Goal: Complete application form: Complete application form

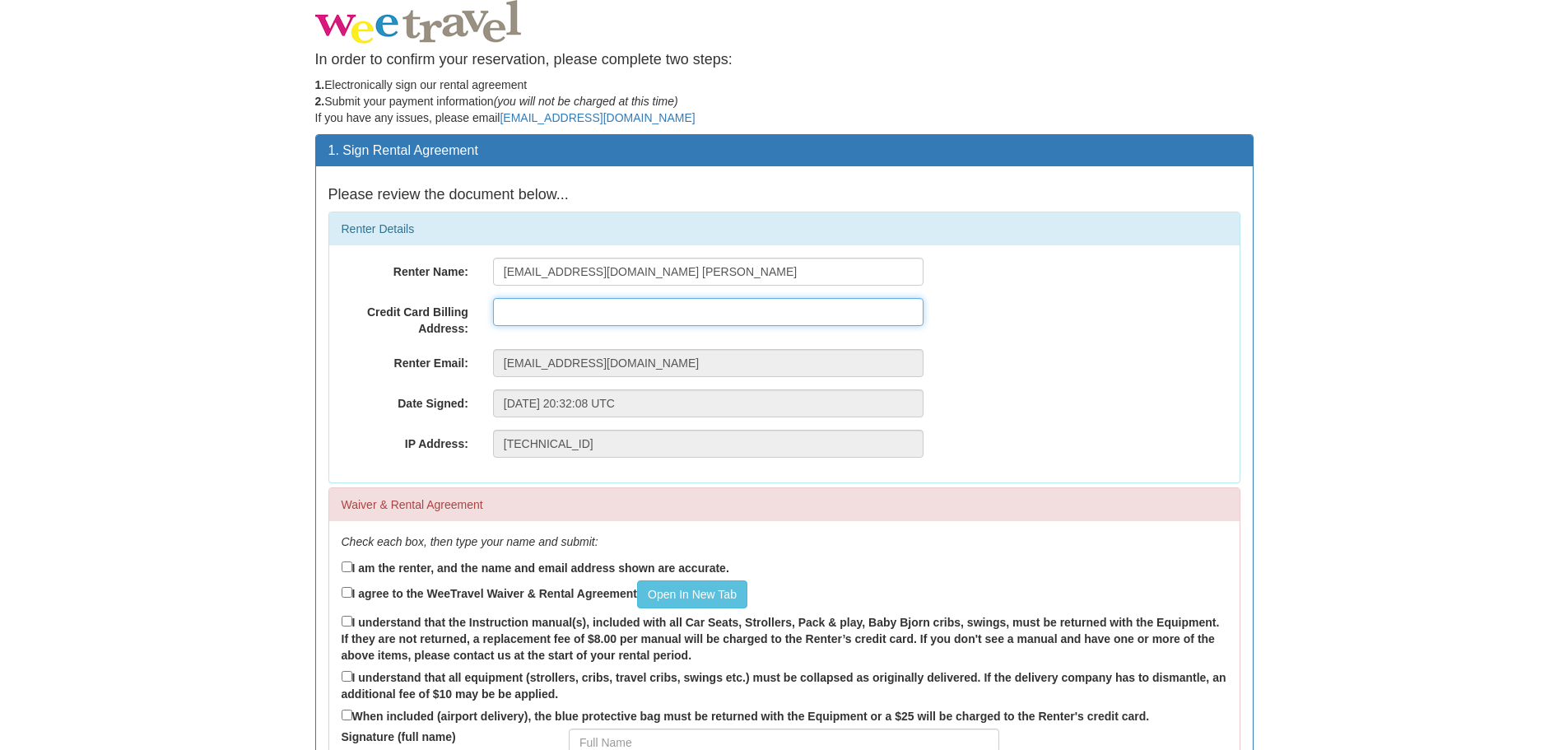
click at [538, 313] on input "text" at bounding box center [708, 312] width 431 height 28
click at [645, 311] on input "[STREET_ADDRESS]" at bounding box center [708, 312] width 431 height 28
click at [570, 307] on input "[STREET_ADDRESS]" at bounding box center [708, 312] width 431 height 28
click at [685, 316] on input "[STREET_ADDRESS]" at bounding box center [708, 312] width 431 height 28
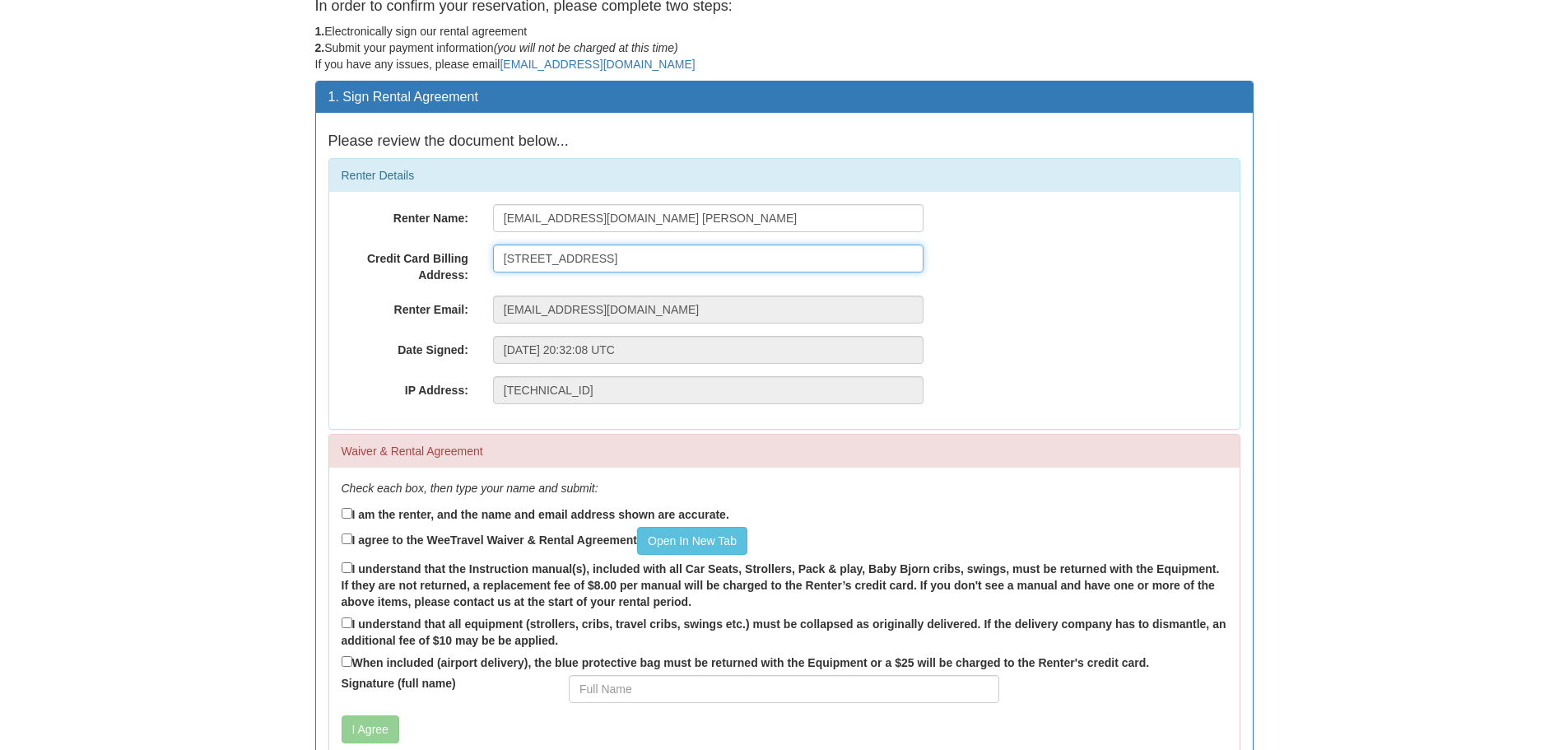
scroll to position [82, 0]
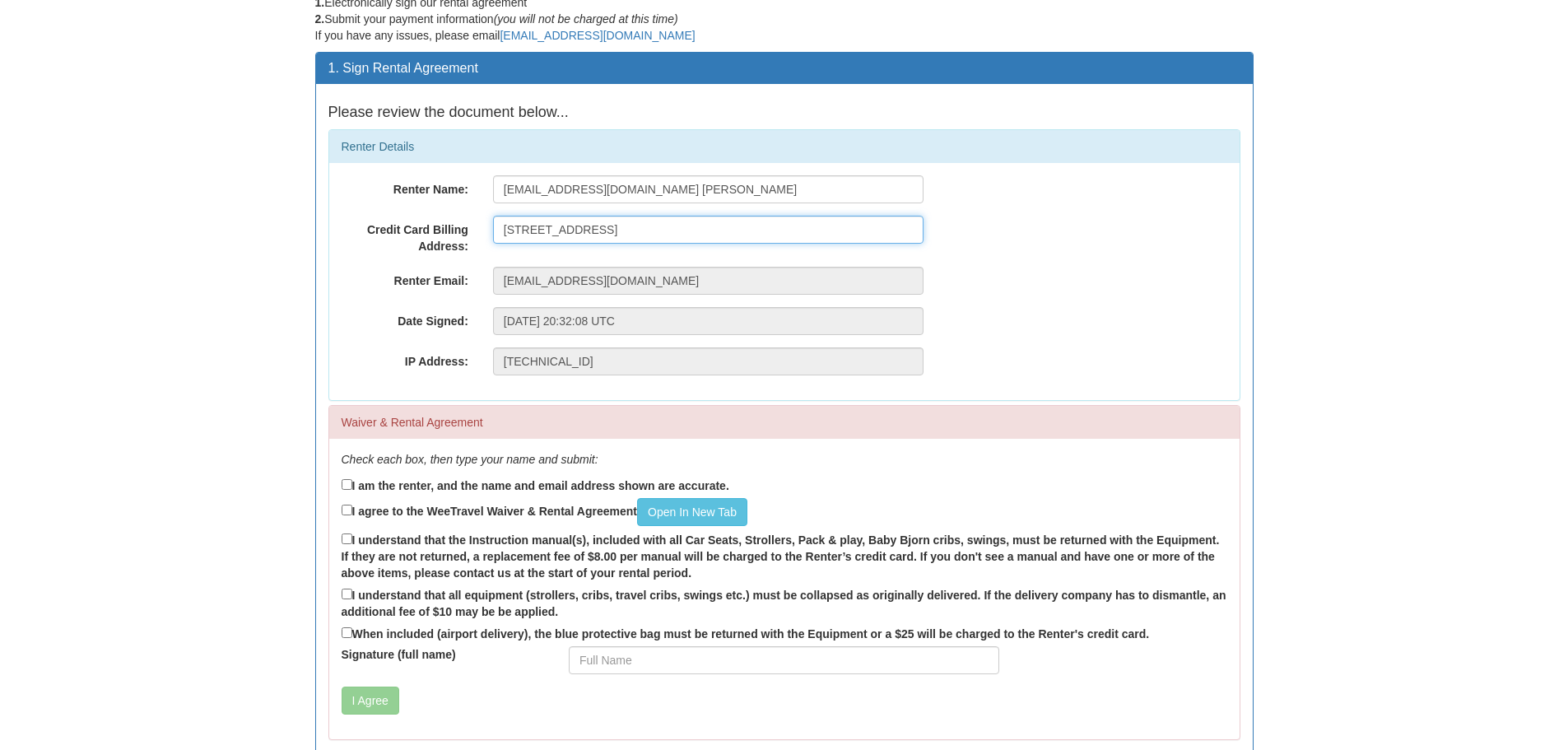
type input "[STREET_ADDRESS]"
click at [346, 483] on input "I am the renter, and the name and email address shown are accurate." at bounding box center [347, 485] width 11 height 11
checkbox input "true"
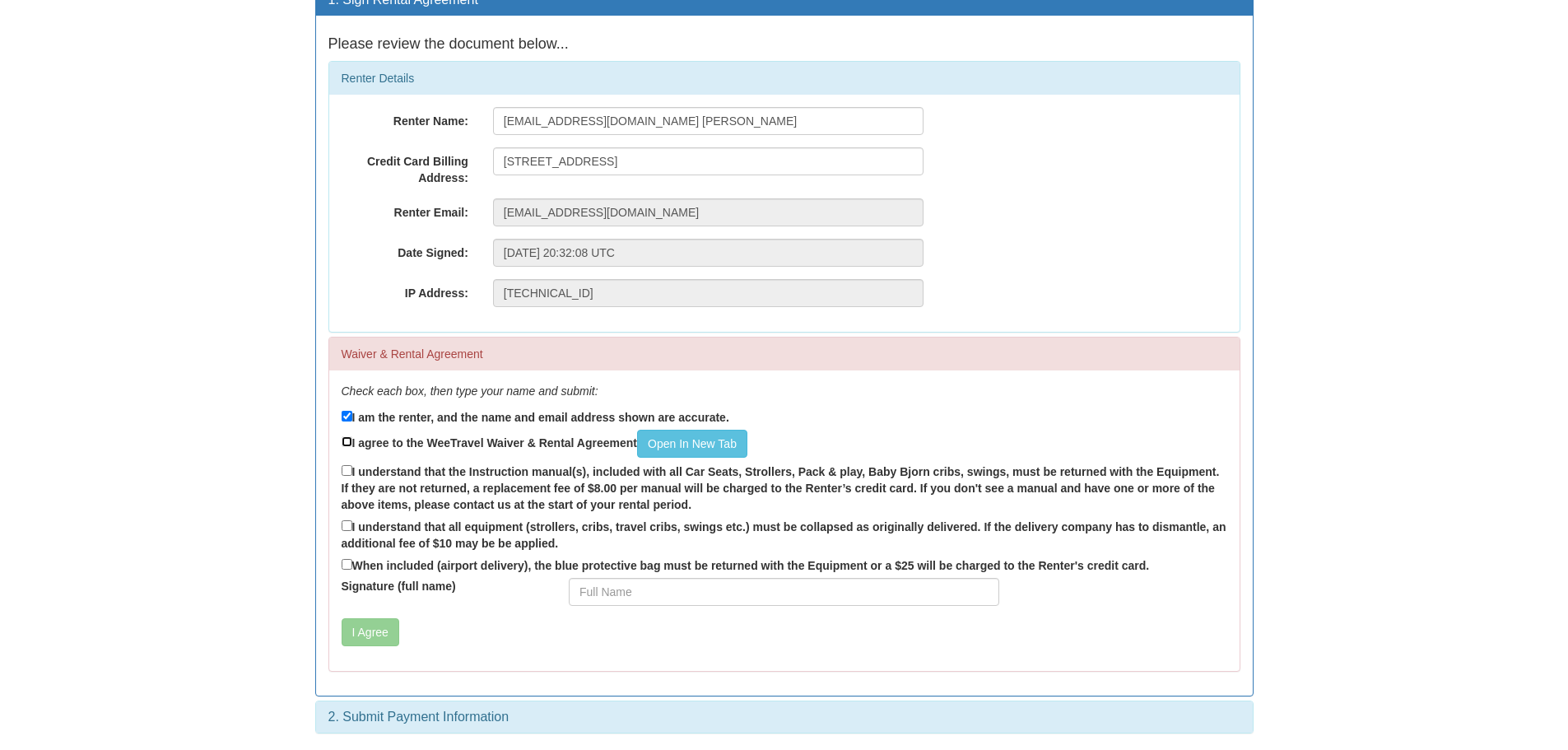
click at [348, 443] on input "I agree to the WeeTravel Waiver & Rental Agreement Open In [GEOGRAPHIC_DATA]" at bounding box center [347, 441] width 11 height 11
checkbox input "true"
click at [345, 470] on input "I understand that the Instruction manual(s), included with all Car Seats, Strol…" at bounding box center [347, 471] width 11 height 11
checkbox input "true"
click at [350, 525] on input "I understand that all equipment (strollers, cribs, travel cribs, swings etc.) m…" at bounding box center [347, 525] width 11 height 11
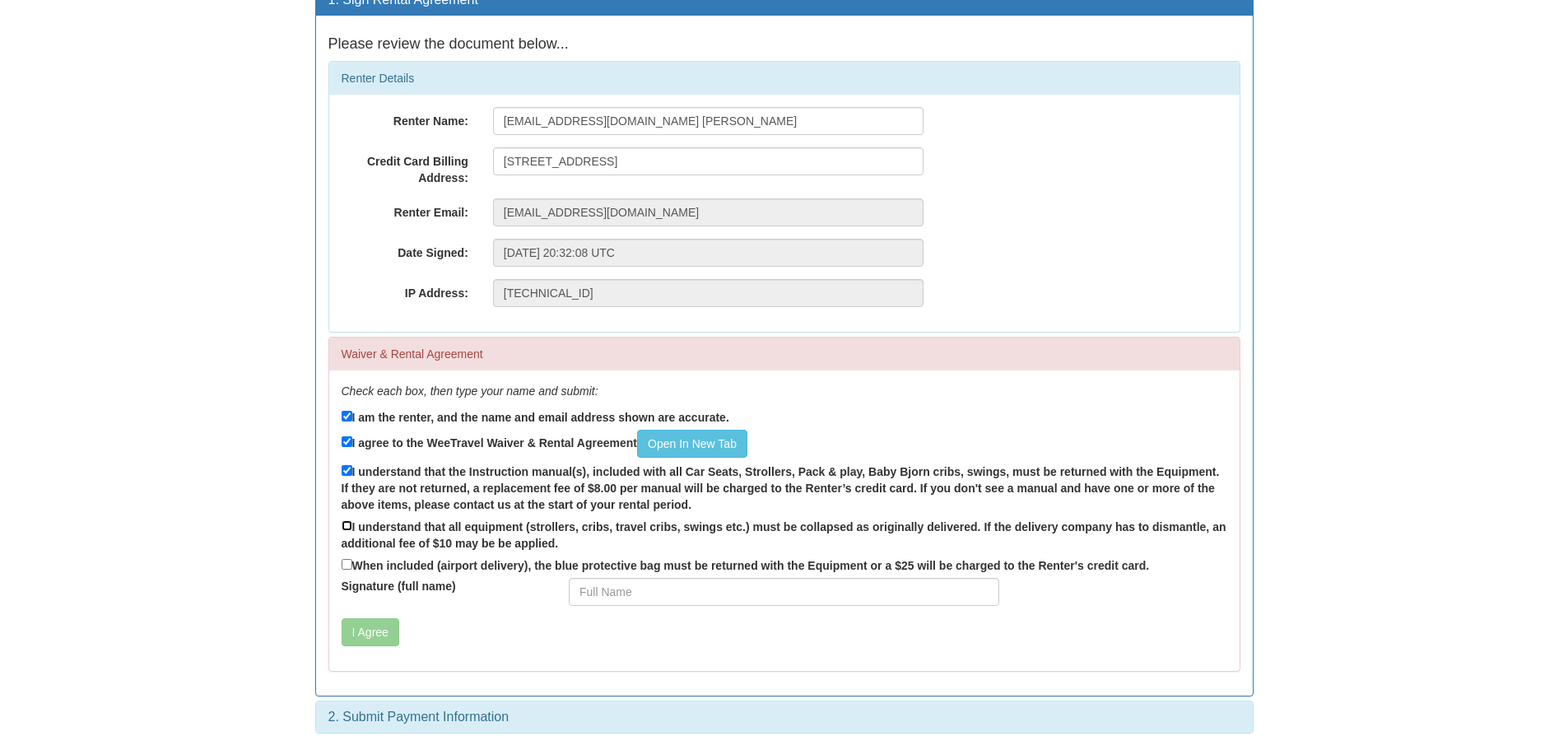
checkbox input "true"
click at [348, 566] on input "When included (airport delivery), the blue protective bag must be returned with…" at bounding box center [347, 564] width 11 height 11
checkbox input "true"
click at [619, 596] on input "Signature (full name)" at bounding box center [784, 593] width 431 height 28
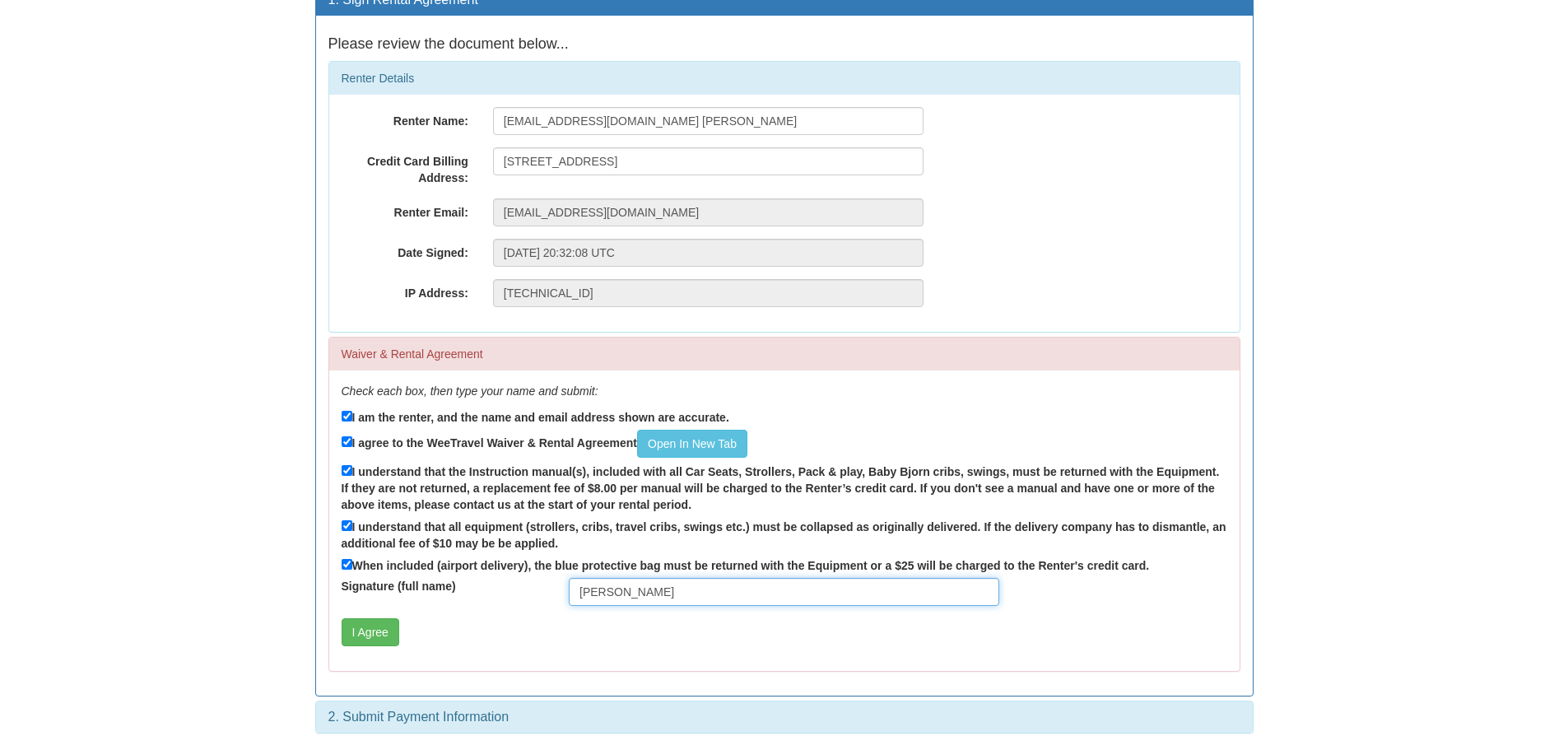
drag, startPoint x: 623, startPoint y: 592, endPoint x: 658, endPoint y: 607, distance: 38.1
click at [623, 592] on input "[PERSON_NAME]" at bounding box center [784, 593] width 431 height 28
click at [622, 593] on input "[PERSON_NAME]" at bounding box center [784, 593] width 431 height 28
type input "[PERSON_NAME]"
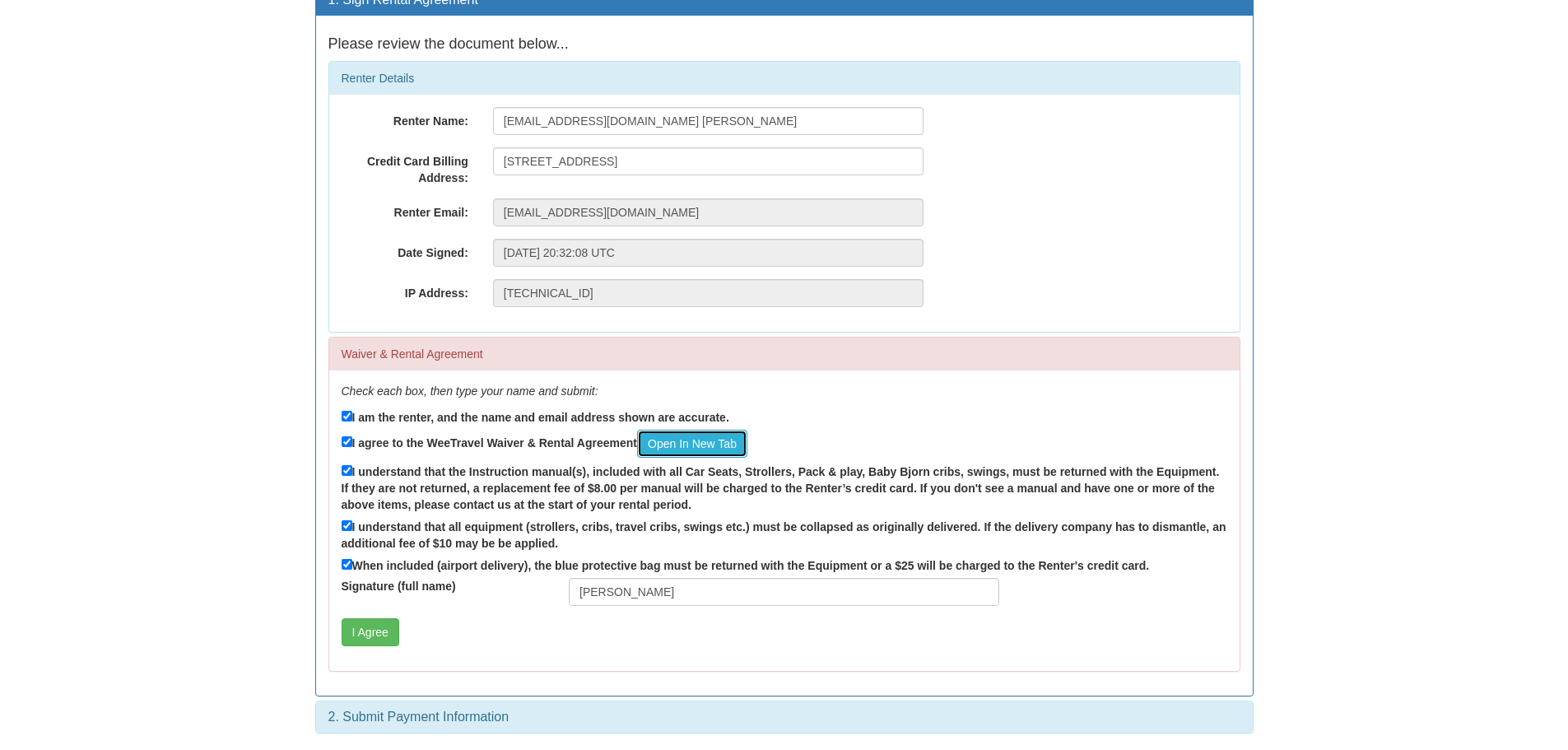
click at [716, 441] on link "Open In New Tab" at bounding box center [692, 444] width 111 height 28
click at [364, 639] on button "I Agree" at bounding box center [370, 632] width 57 height 28
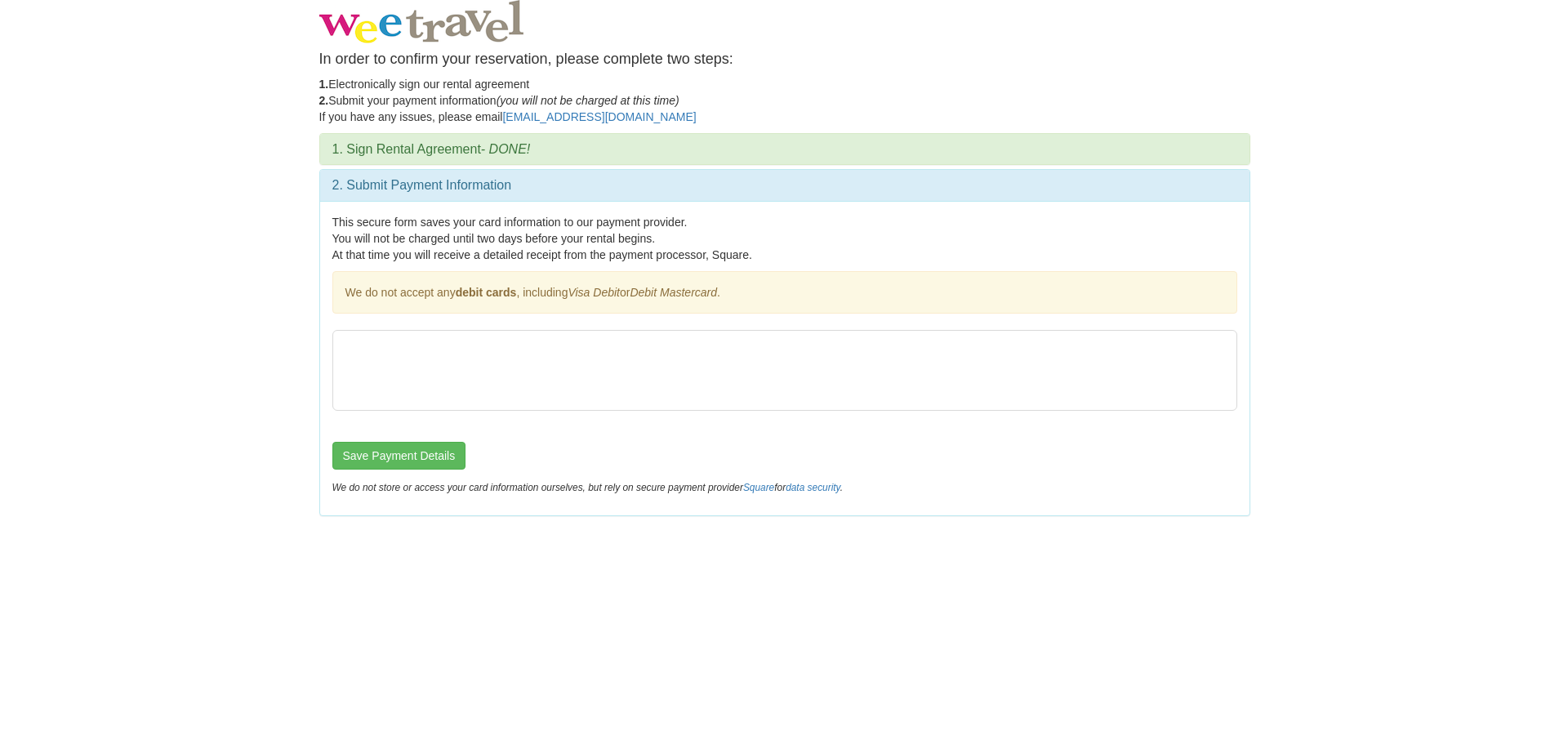
scroll to position [0, 0]
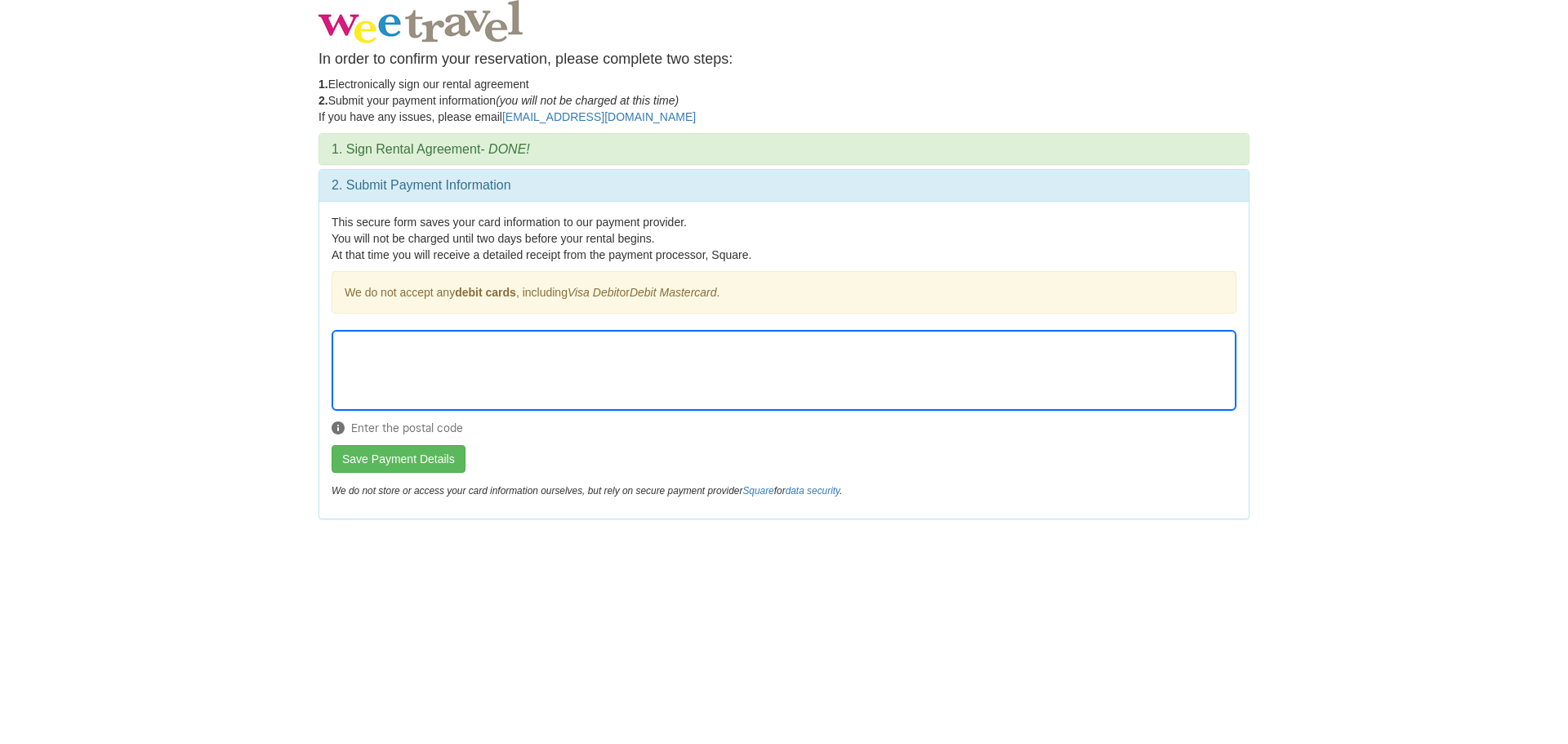
click at [499, 445] on form "Enter the postal code Save Payment Details" at bounding box center [784, 401] width 905 height 143
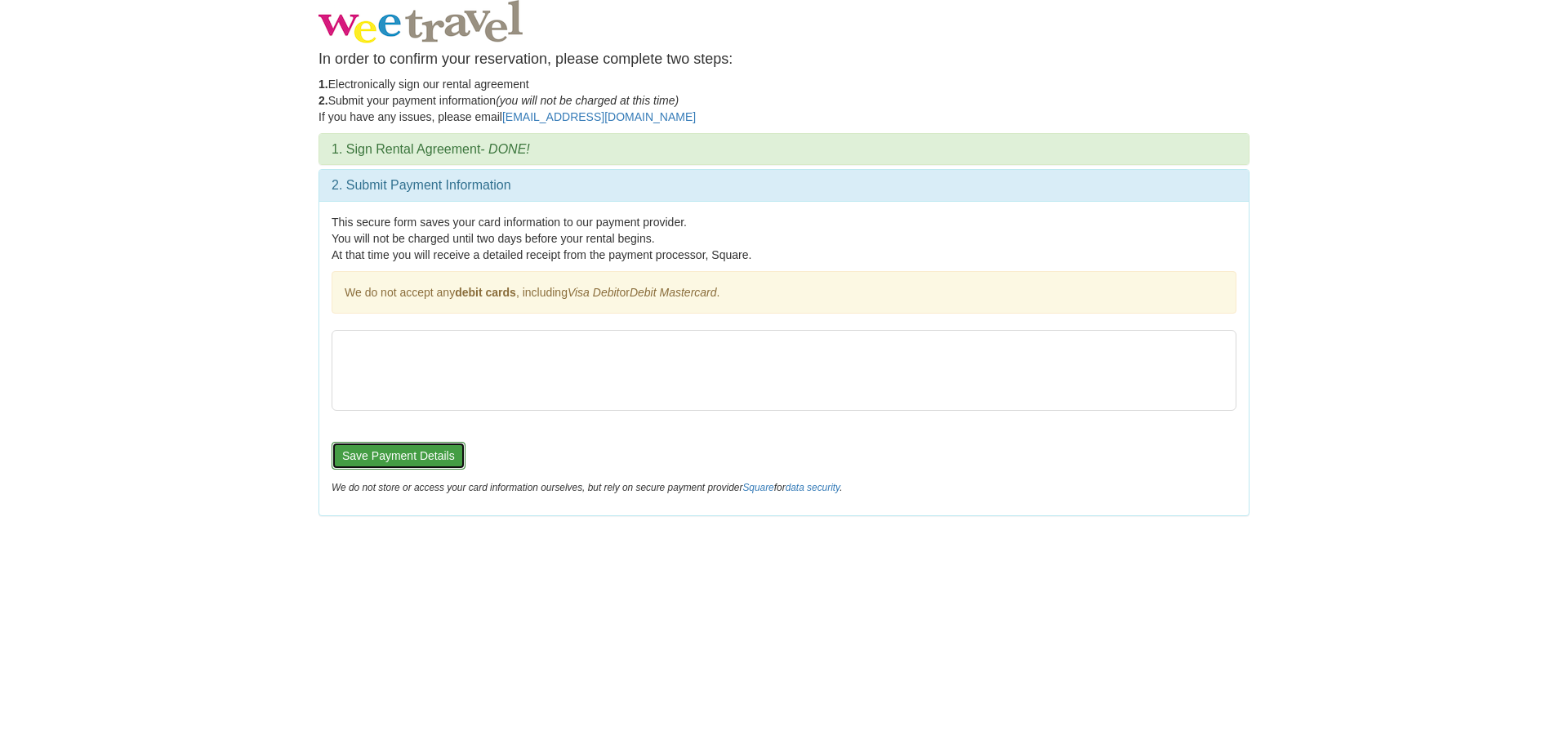
click at [415, 454] on button "Save Payment Details" at bounding box center [398, 456] width 134 height 28
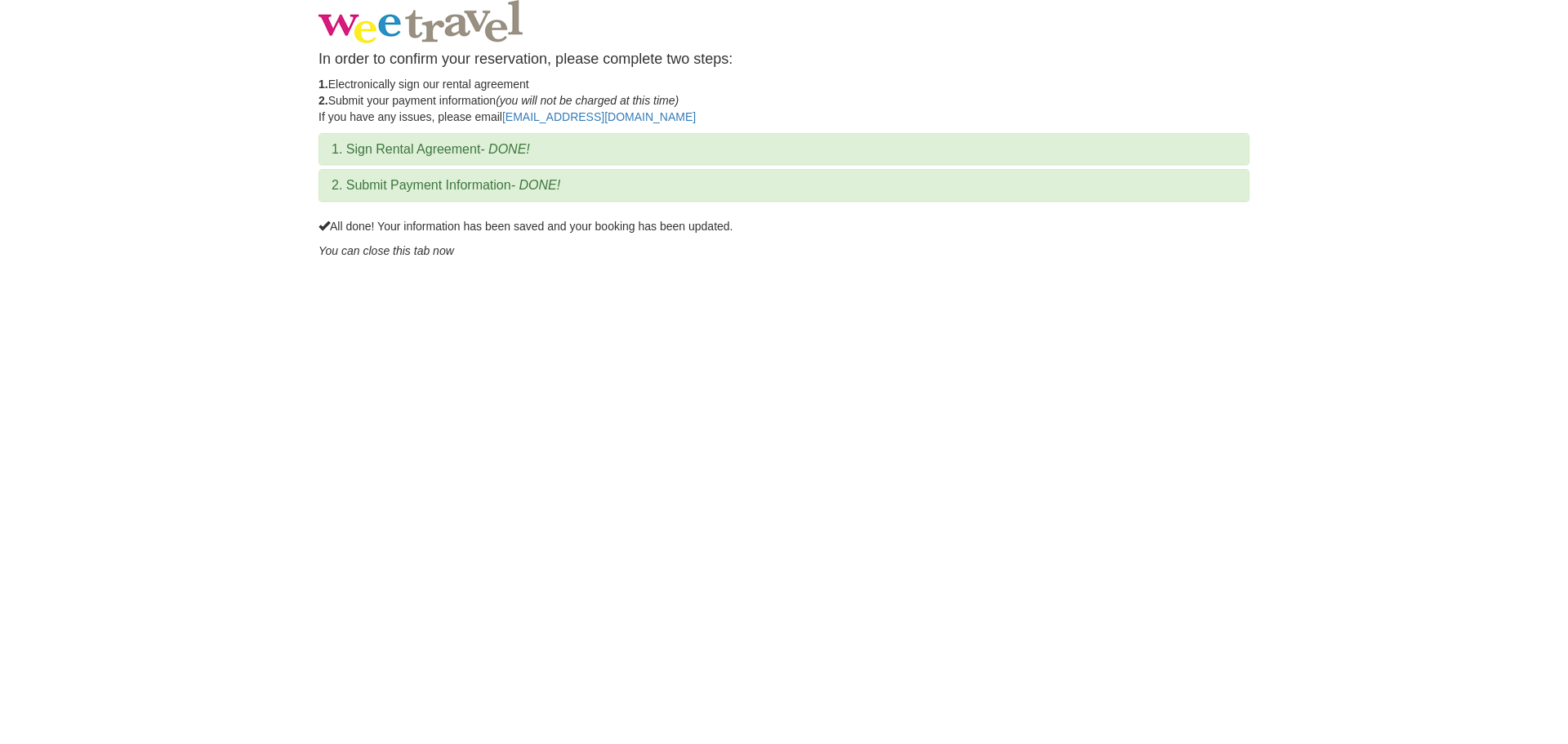
click at [426, 254] on em "You can close this tab now" at bounding box center [386, 250] width 136 height 13
